Goal: Use online tool/utility: Utilize a website feature to perform a specific function

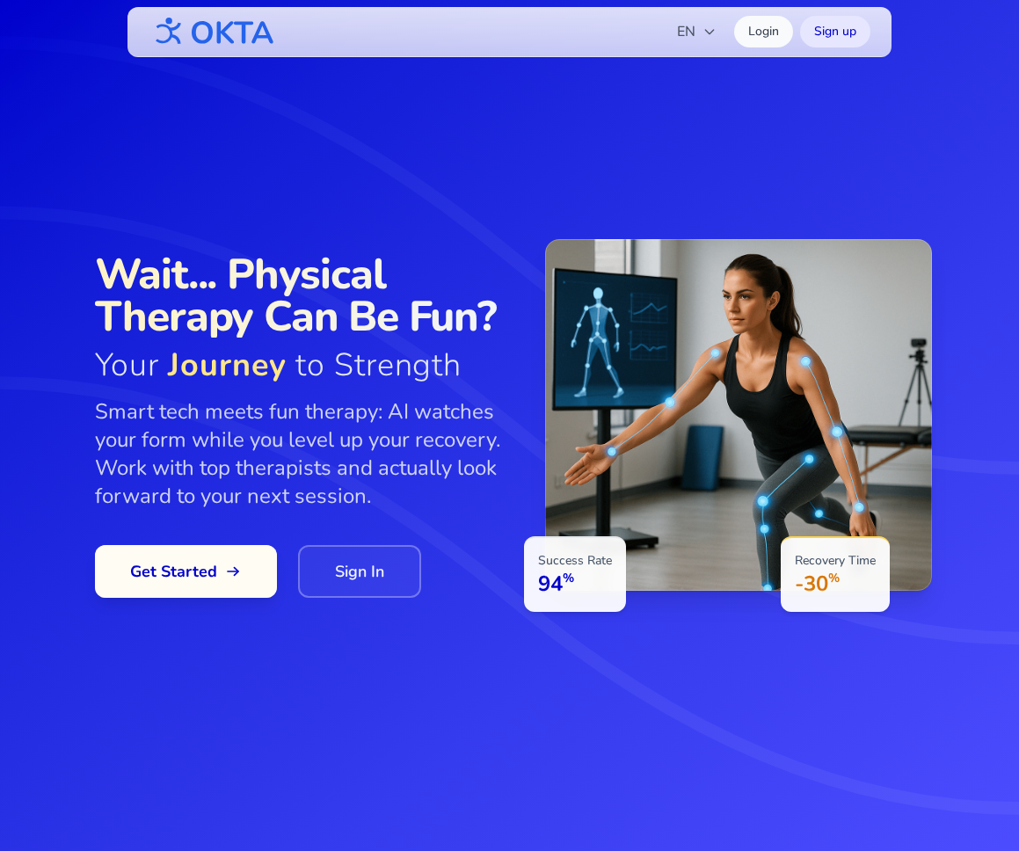
click at [195, 561] on span "Get Started" at bounding box center [186, 571] width 112 height 25
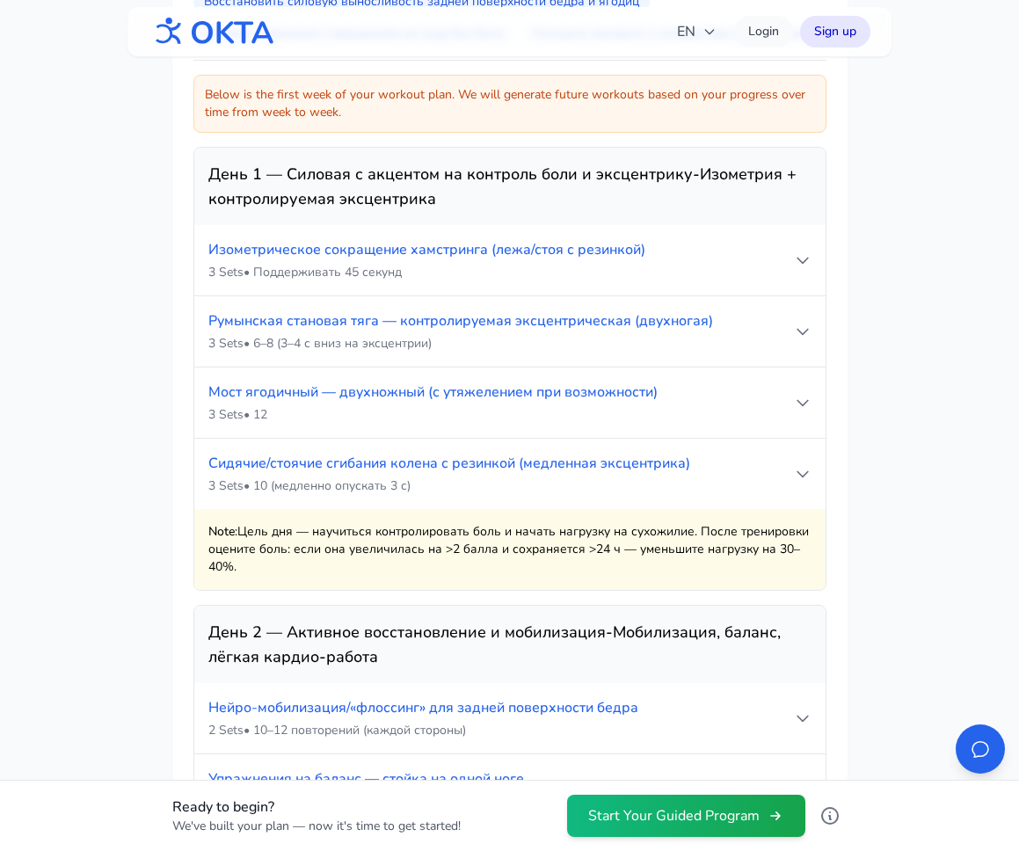
scroll to position [1461, 0]
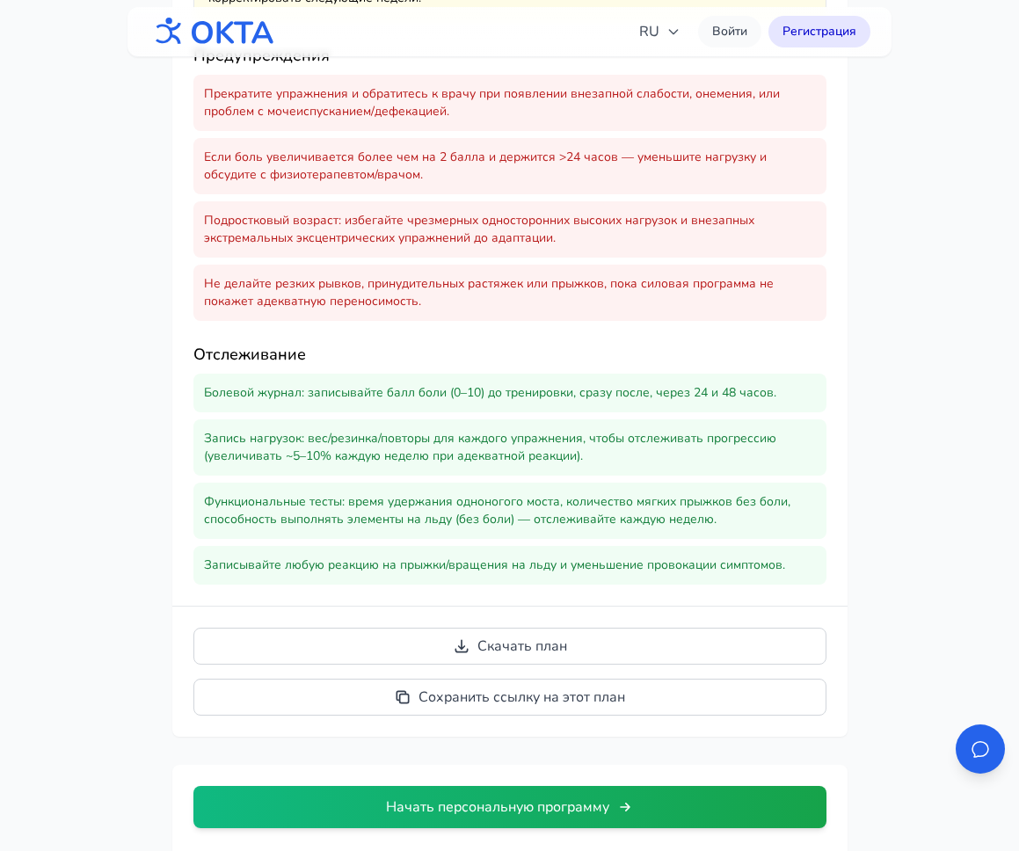
scroll to position [4358, 0]
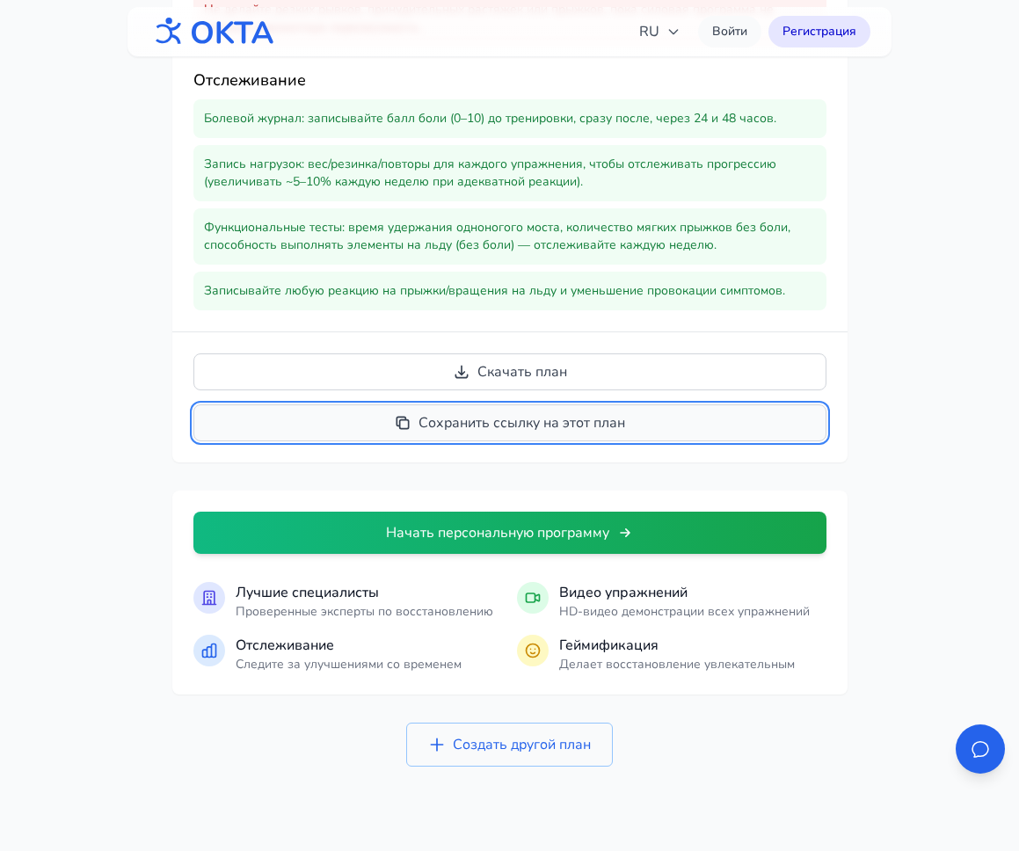
click at [565, 422] on button "Сохранить ссылку на этот план" at bounding box center [509, 422] width 633 height 37
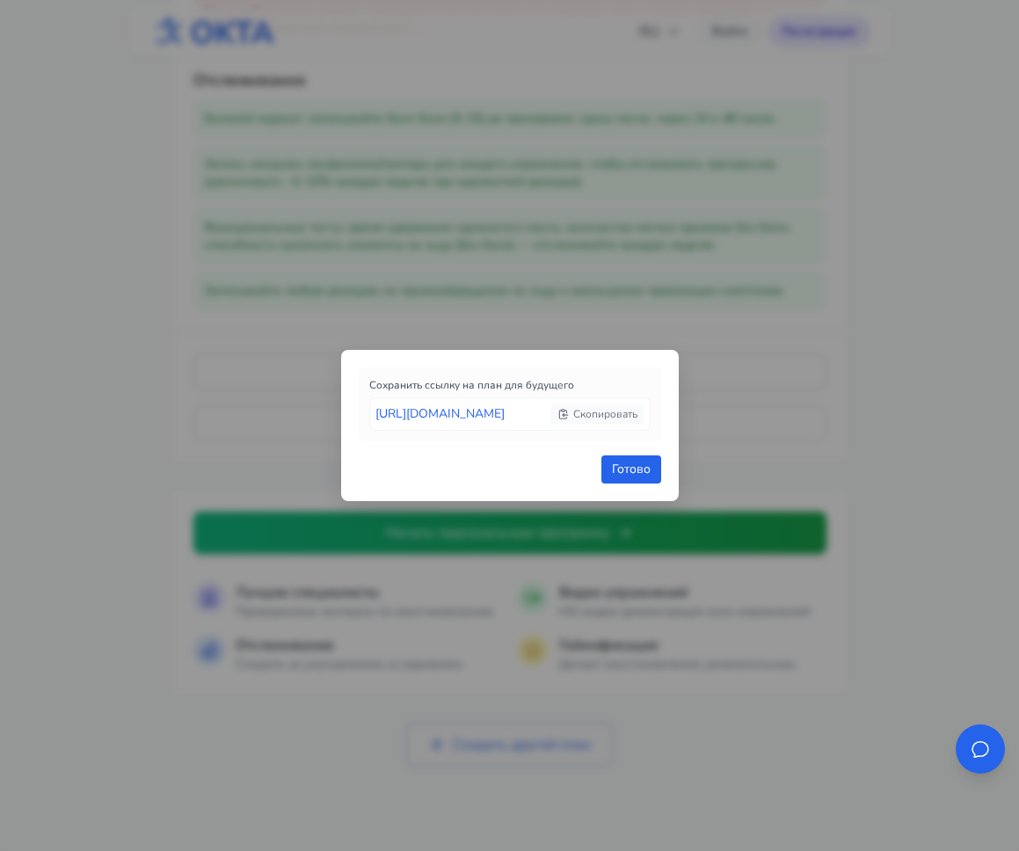
click at [596, 410] on span "Скопировать" at bounding box center [597, 414] width 80 height 14
